Goal: Task Accomplishment & Management: Use online tool/utility

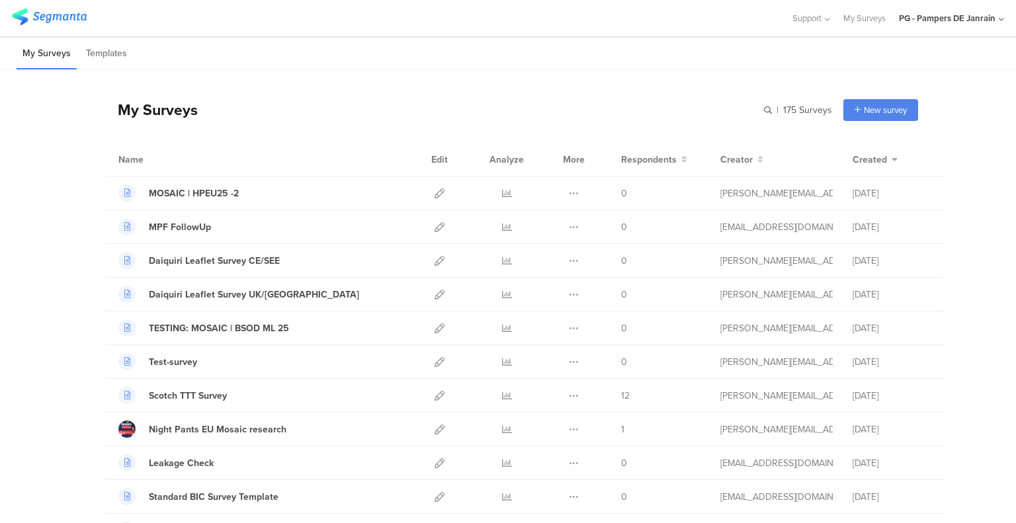
click at [944, 21] on div "PG - Pampers DE Janrain" at bounding box center [947, 18] width 97 height 13
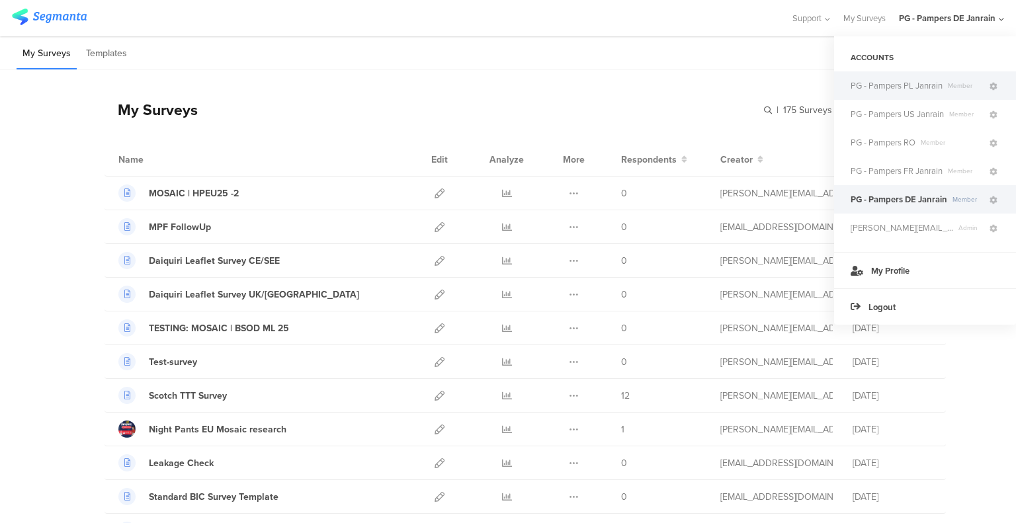
click at [899, 83] on span "PG - Pampers PL Janrain" at bounding box center [897, 85] width 92 height 13
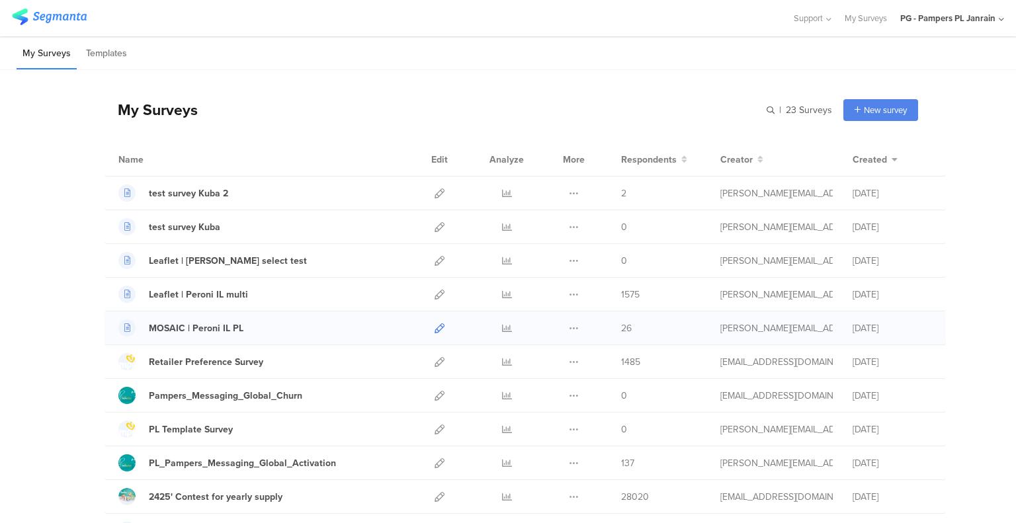
click at [437, 322] on link at bounding box center [440, 328] width 10 height 33
drag, startPoint x: 259, startPoint y: 330, endPoint x: 143, endPoint y: 333, distance: 116.5
click at [143, 333] on div "MOSAIC | Peroni IL PL" at bounding box center [261, 328] width 287 height 17
copy div "MOSAIC | Peroni IL PL"
click at [435, 326] on icon at bounding box center [440, 329] width 10 height 10
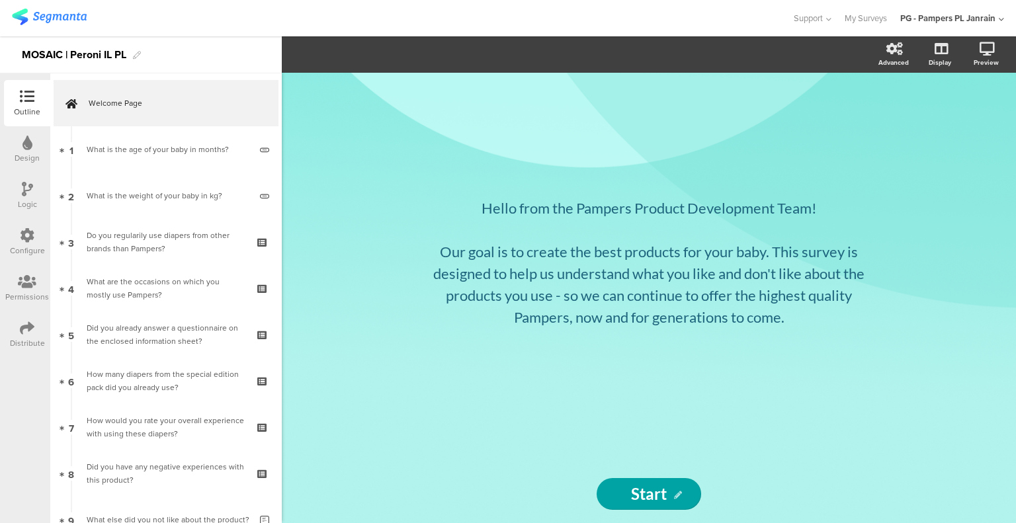
click at [29, 238] on icon at bounding box center [27, 235] width 15 height 15
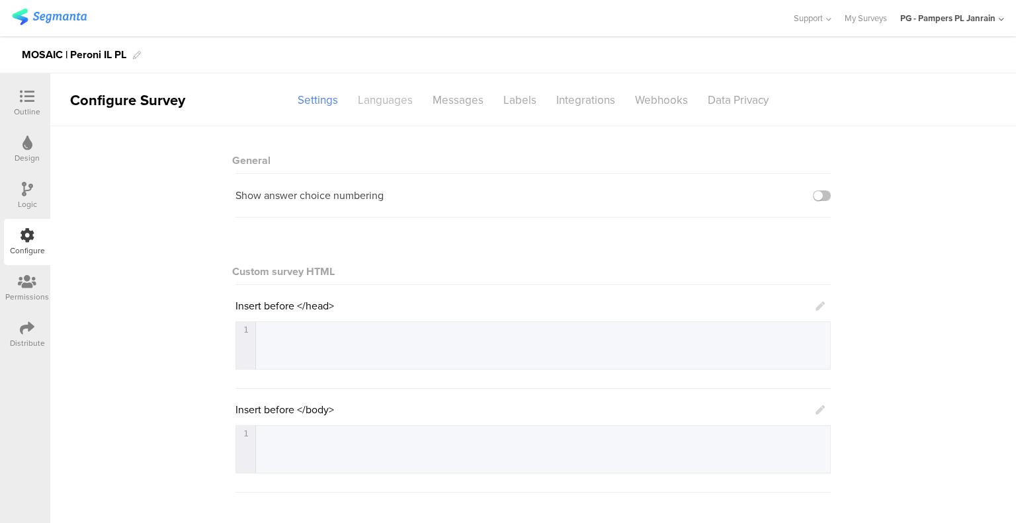
click at [392, 95] on div "Languages" at bounding box center [385, 100] width 75 height 23
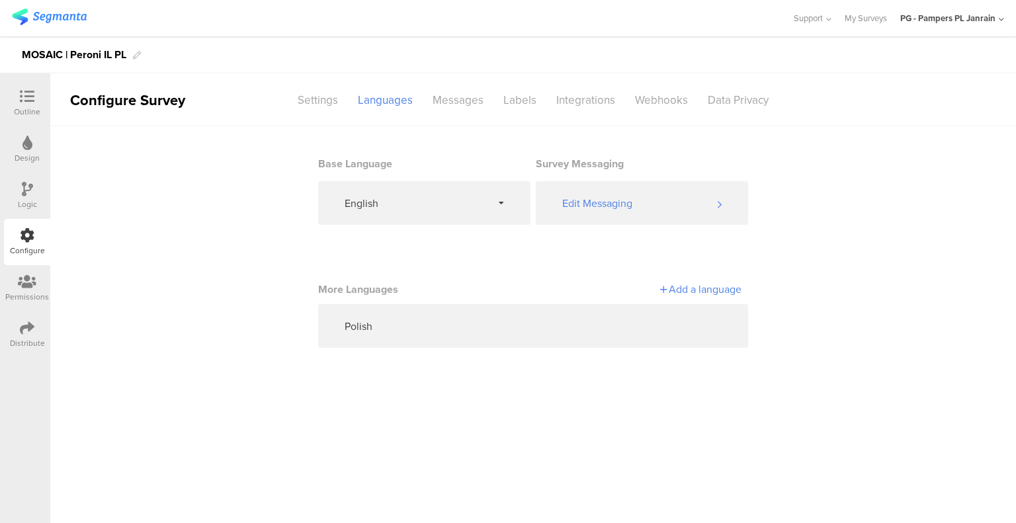
click at [71, 21] on img at bounding box center [49, 17] width 75 height 17
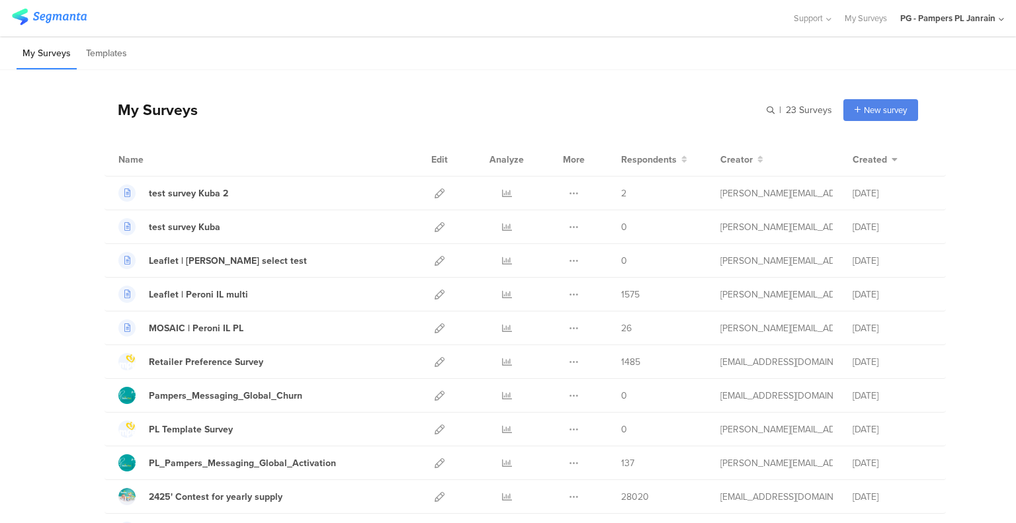
click at [999, 15] on icon at bounding box center [1001, 20] width 5 height 10
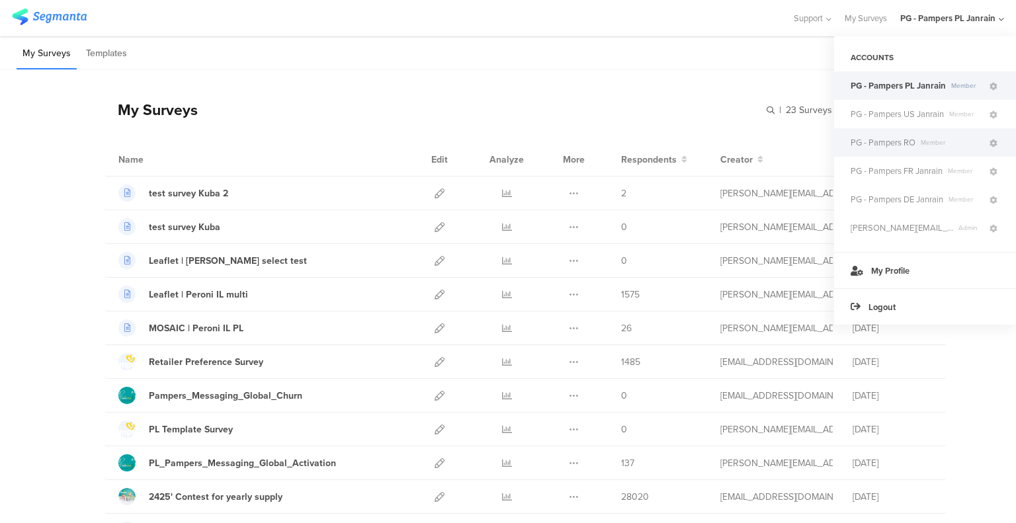
click at [916, 147] on span "Member" at bounding box center [952, 143] width 72 height 10
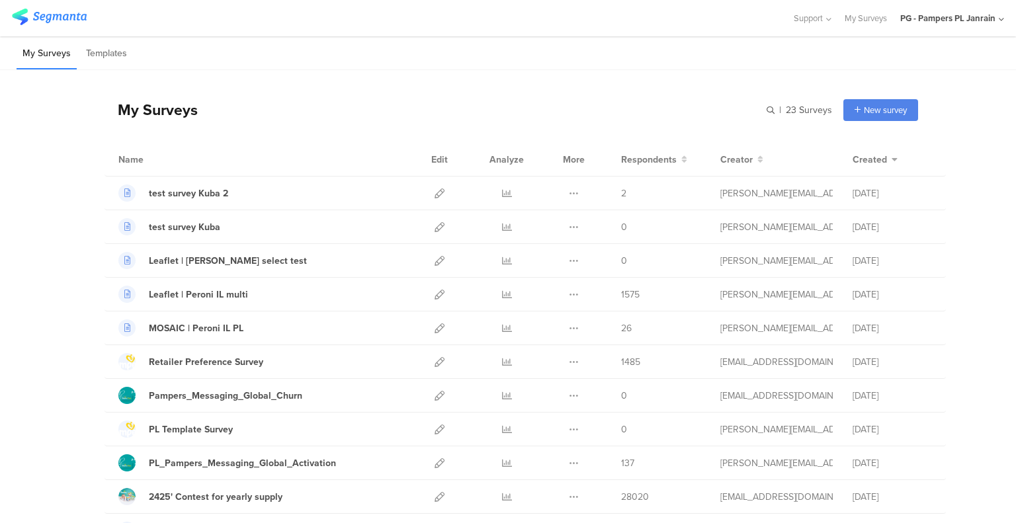
click at [991, 17] on div "PG - Pampers PL Janrain" at bounding box center [948, 18] width 95 height 13
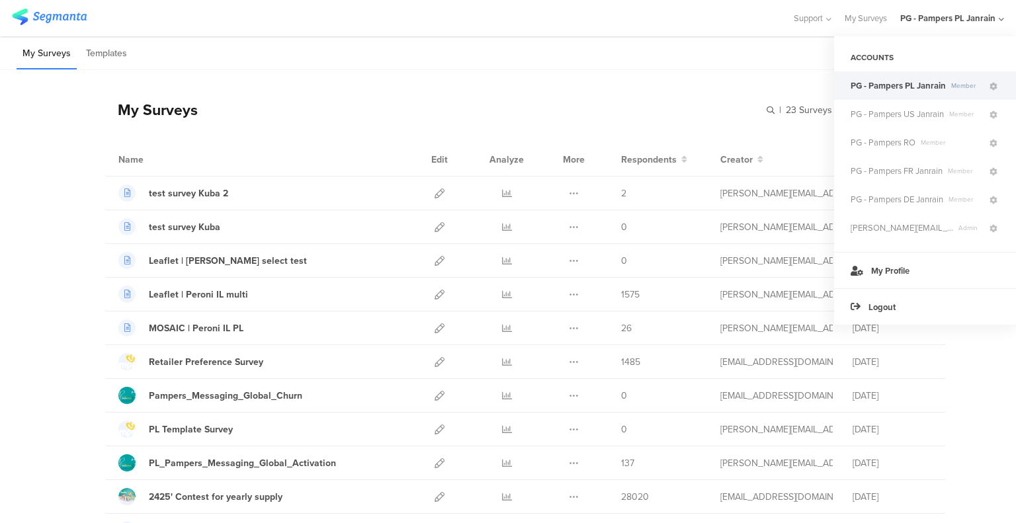
drag, startPoint x: 872, startPoint y: 141, endPoint x: 959, endPoint y: 248, distance: 138.3
click at [959, 250] on div "ACCOUNTS PG - Pampers PL Janrain Member PG - Pampers US Janrain Member PG - Pam…" at bounding box center [925, 144] width 182 height 216
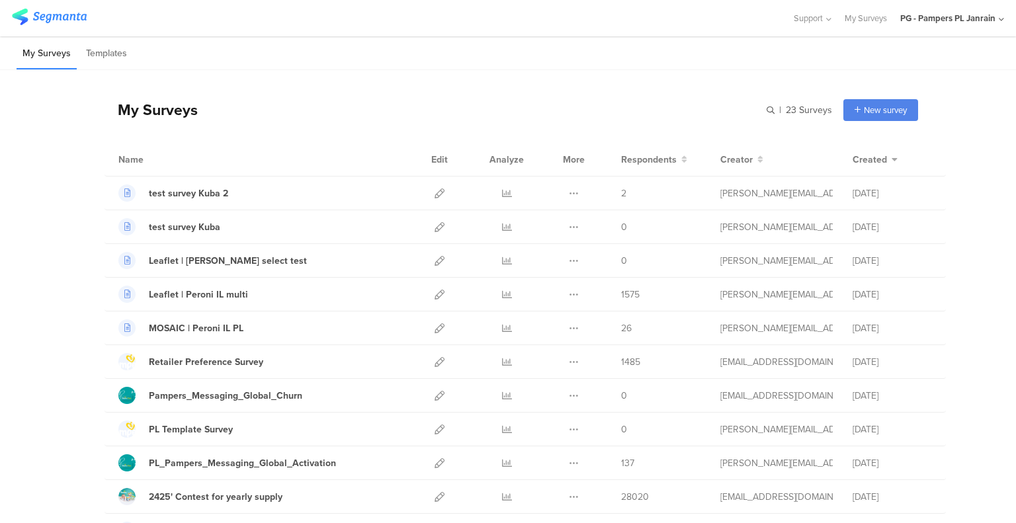
click at [965, 24] on div "PG - Pampers PL Janrain" at bounding box center [953, 18] width 104 height 36
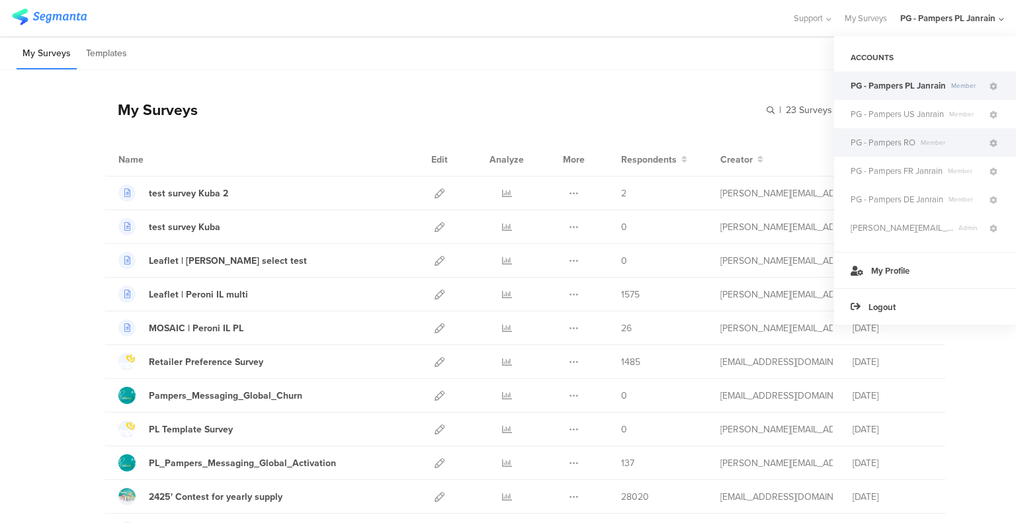
click at [912, 143] on span "PG - Pampers RO" at bounding box center [883, 142] width 65 height 13
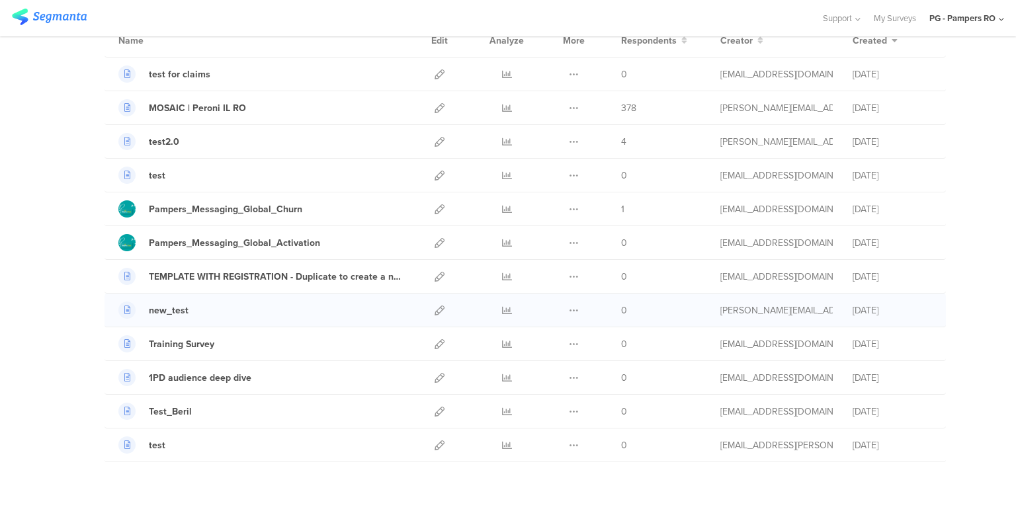
scroll to position [142, 0]
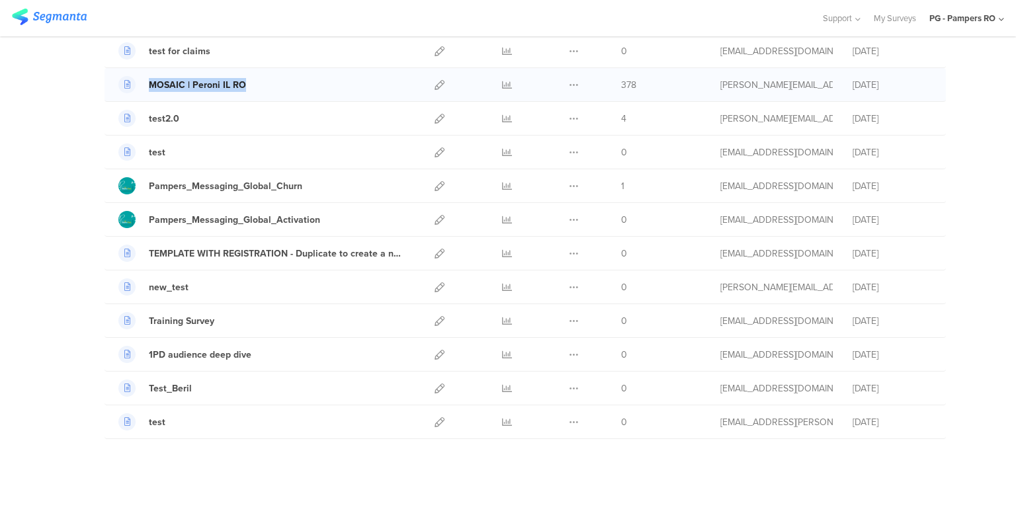
drag, startPoint x: 283, startPoint y: 79, endPoint x: 124, endPoint y: 85, distance: 158.9
click at [124, 85] on div "MOSAIC | Peroni IL RO" at bounding box center [261, 84] width 287 height 17
copy link "MOSAIC | Peroni IL RO"
click at [437, 83] on icon at bounding box center [440, 85] width 10 height 10
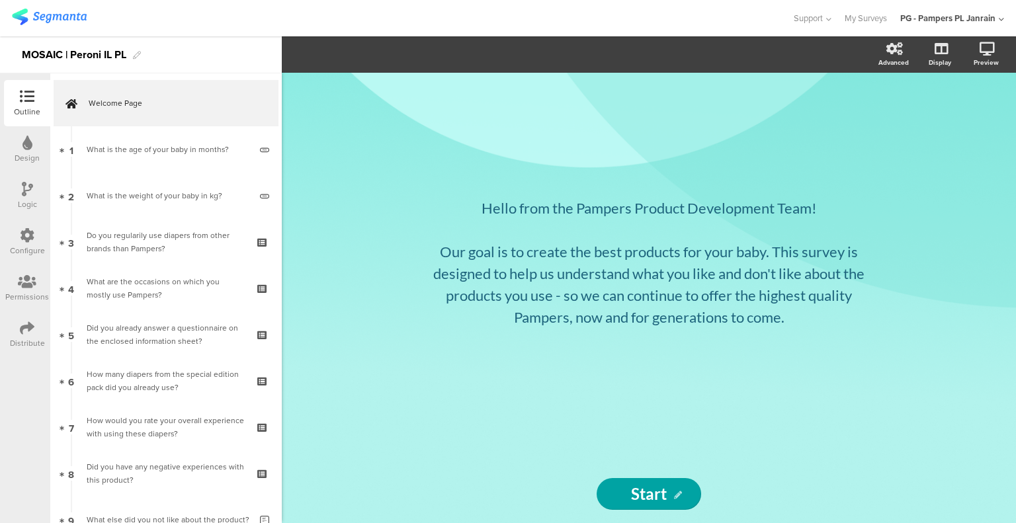
click at [32, 245] on div "Configure" at bounding box center [27, 251] width 35 height 12
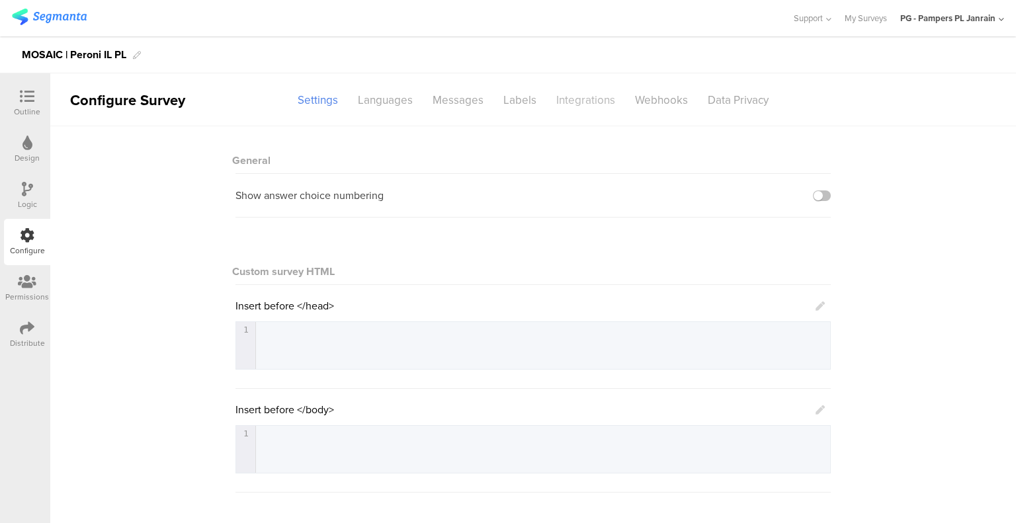
click at [590, 97] on div "Integrations" at bounding box center [586, 100] width 79 height 23
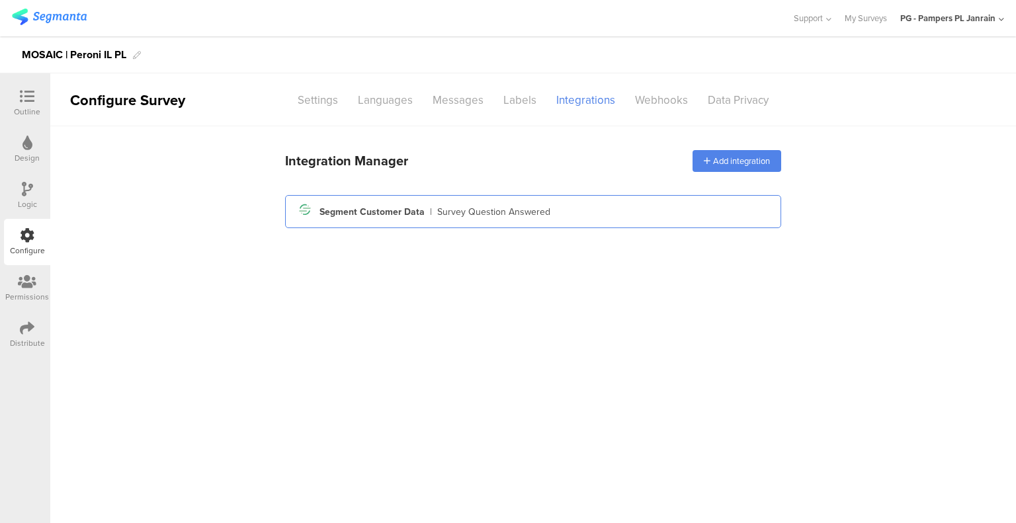
click at [398, 206] on div "Segment Customer Data" at bounding box center [372, 212] width 105 height 14
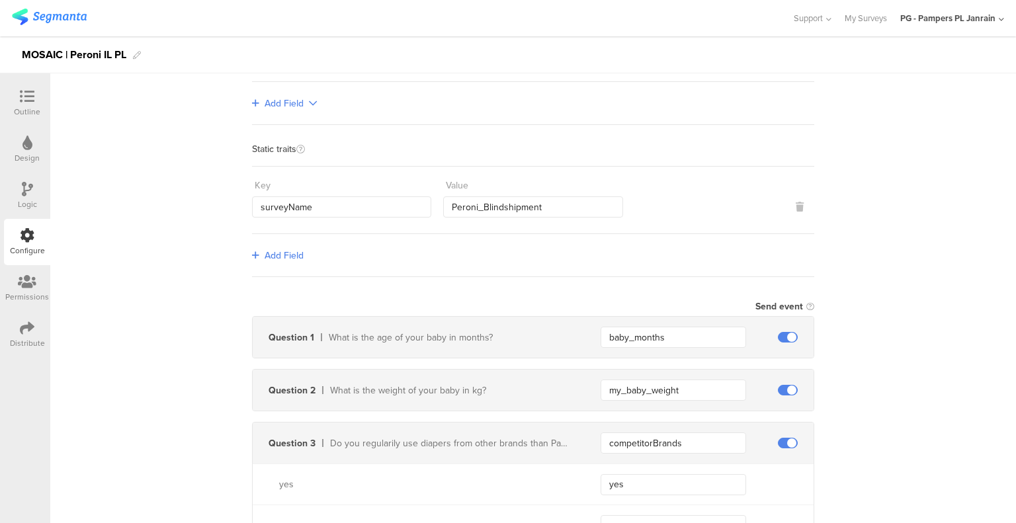
scroll to position [199, 0]
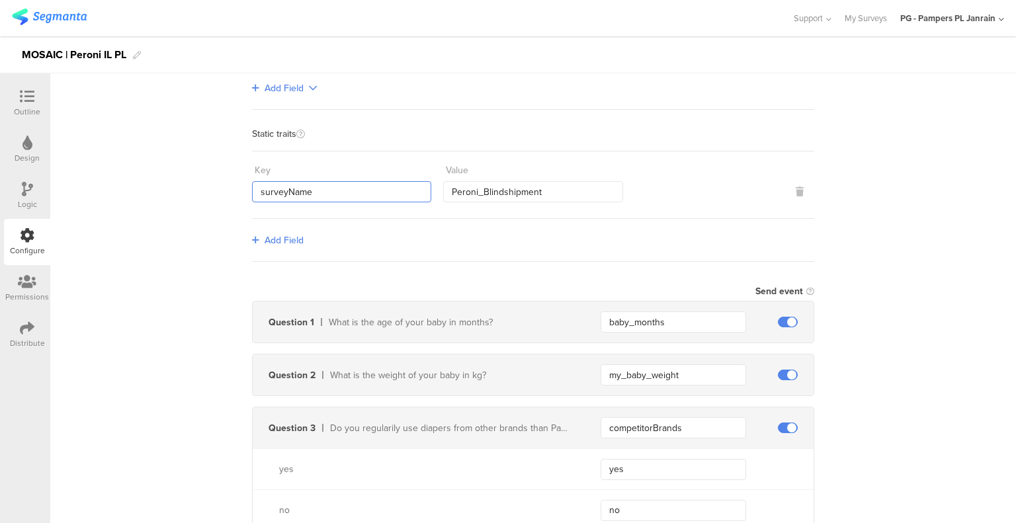
drag, startPoint x: 365, startPoint y: 195, endPoint x: 232, endPoint y: 200, distance: 133.8
drag, startPoint x: 492, startPoint y: 187, endPoint x: 441, endPoint y: 187, distance: 51.6
click at [447, 188] on input "Peroni_Blindshipment" at bounding box center [532, 191] width 179 height 21
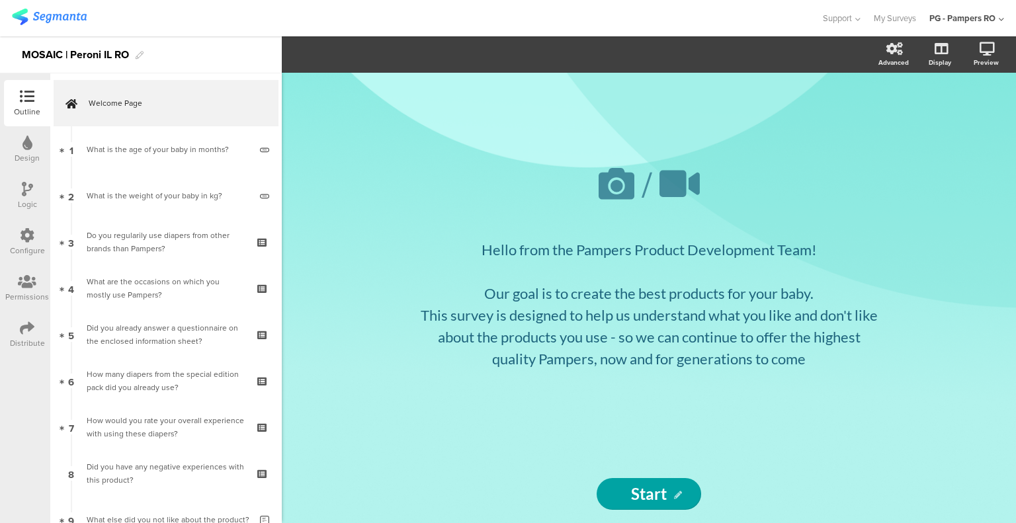
click at [19, 245] on div "Configure" at bounding box center [27, 251] width 35 height 12
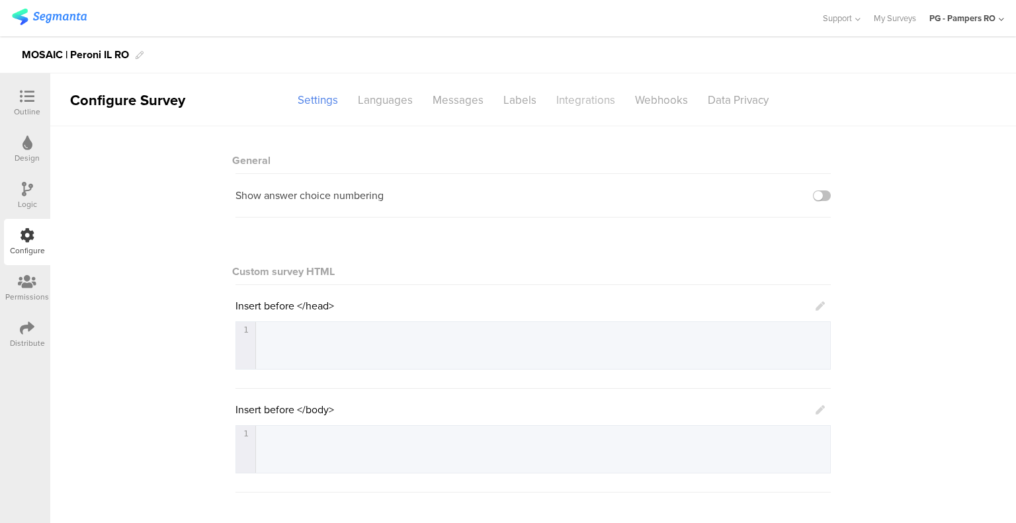
click at [558, 95] on div "Integrations" at bounding box center [586, 100] width 79 height 23
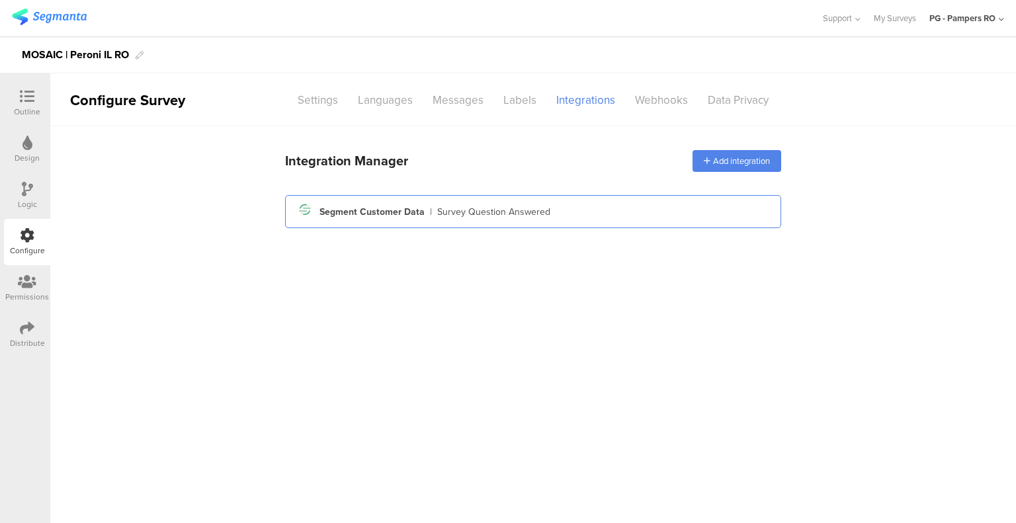
click at [306, 211] on icon at bounding box center [305, 210] width 12 height 8
